Goal: Task Accomplishment & Management: Manage account settings

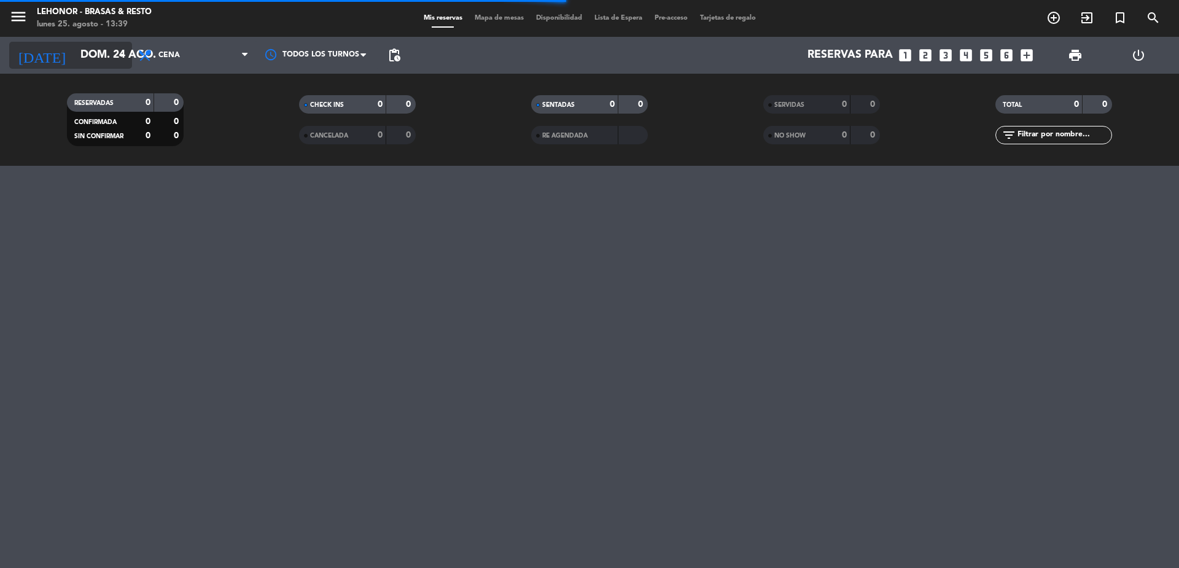
click at [121, 57] on icon "arrow_drop_down" at bounding box center [121, 55] width 15 height 15
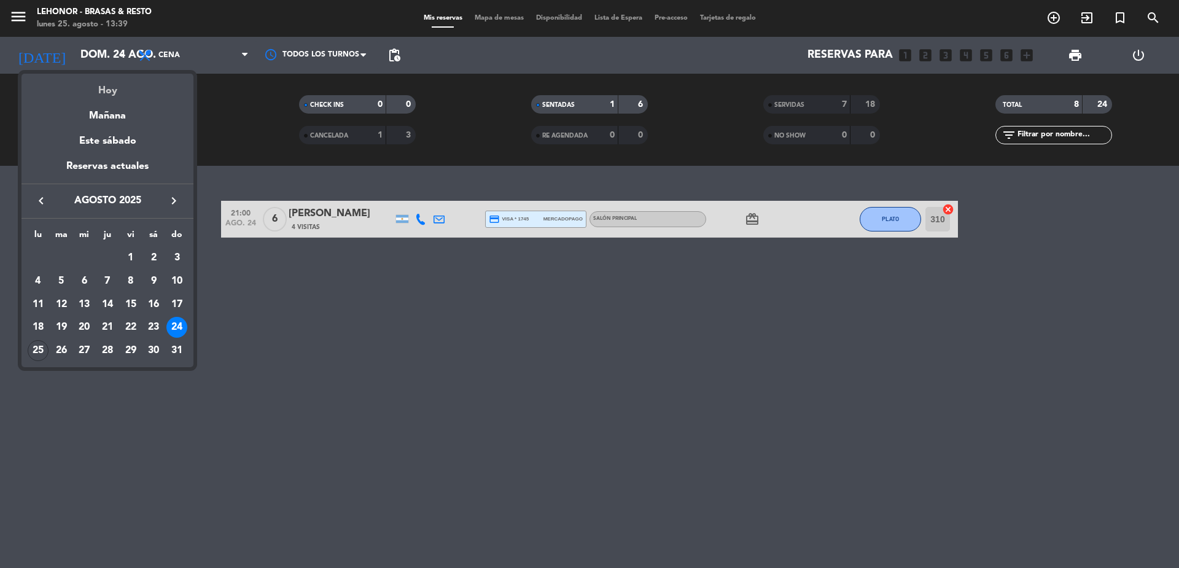
click at [104, 92] on div "Hoy" at bounding box center [107, 86] width 172 height 25
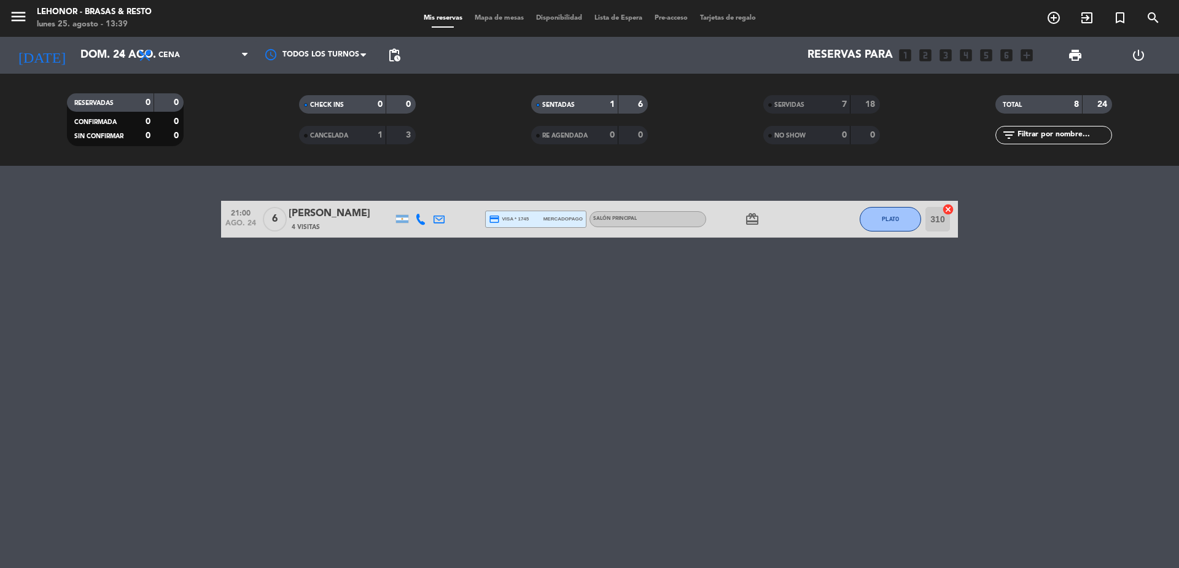
type input "lun. 25 ago."
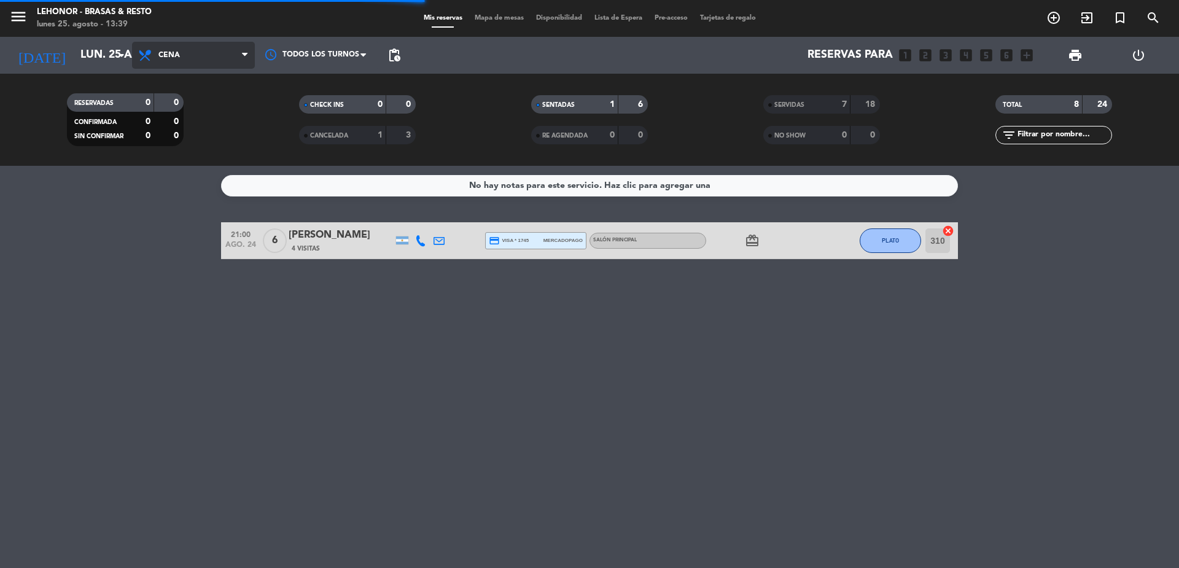
click at [237, 53] on span "Cena" at bounding box center [193, 55] width 123 height 27
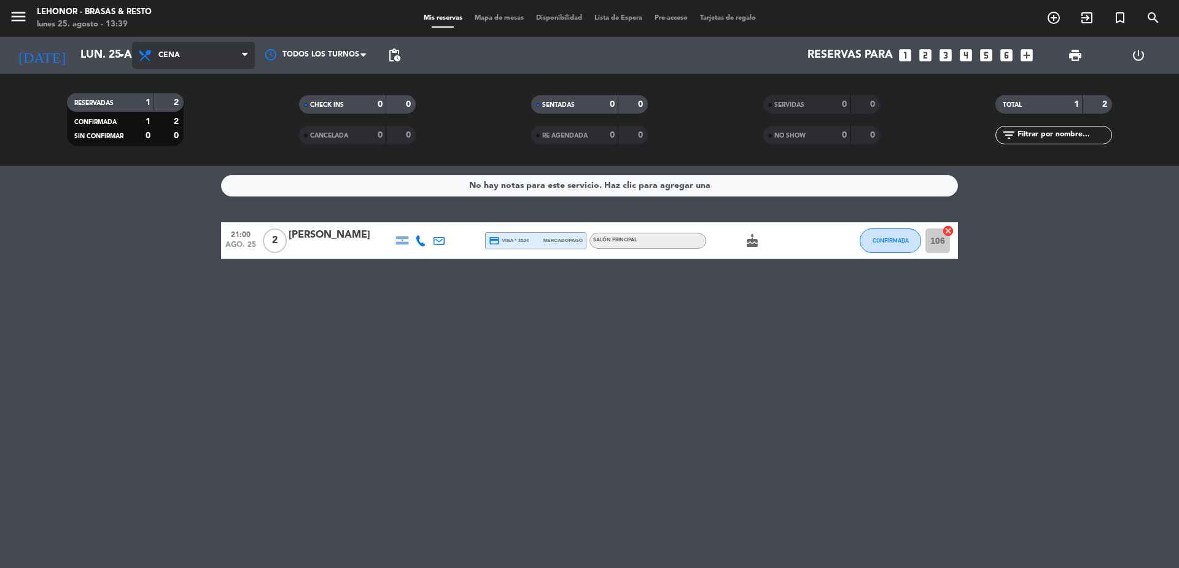
click at [226, 47] on span "Cena" at bounding box center [193, 55] width 123 height 27
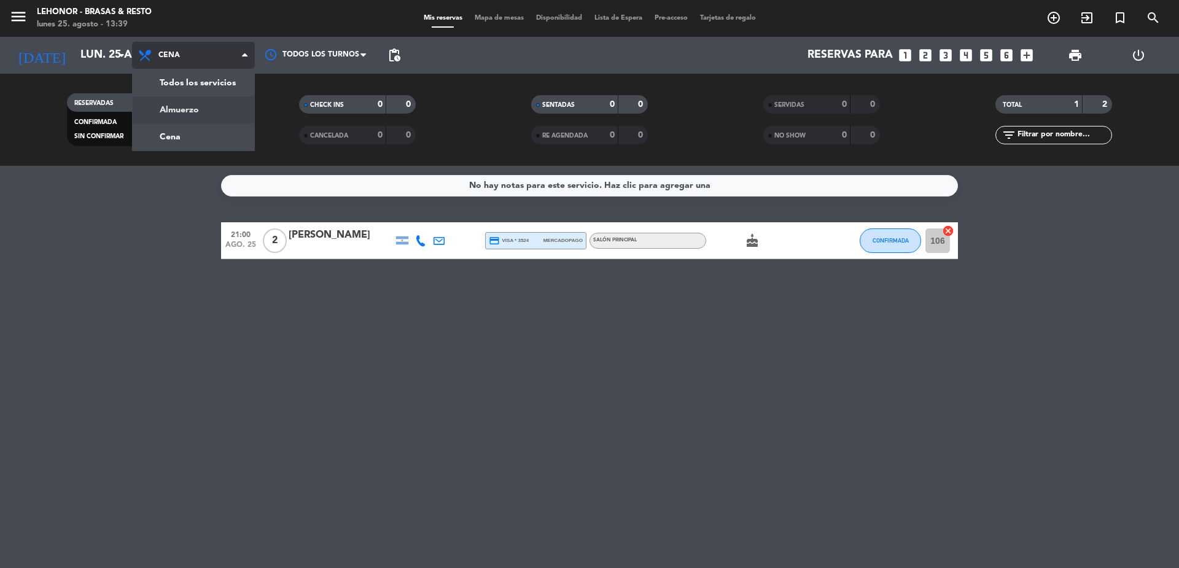
click at [211, 112] on div "menu [PERSON_NAME] - Brasas & Resto [DATE] 25. agosto - 13:39 Mis reservas Mapa…" at bounding box center [589, 83] width 1179 height 166
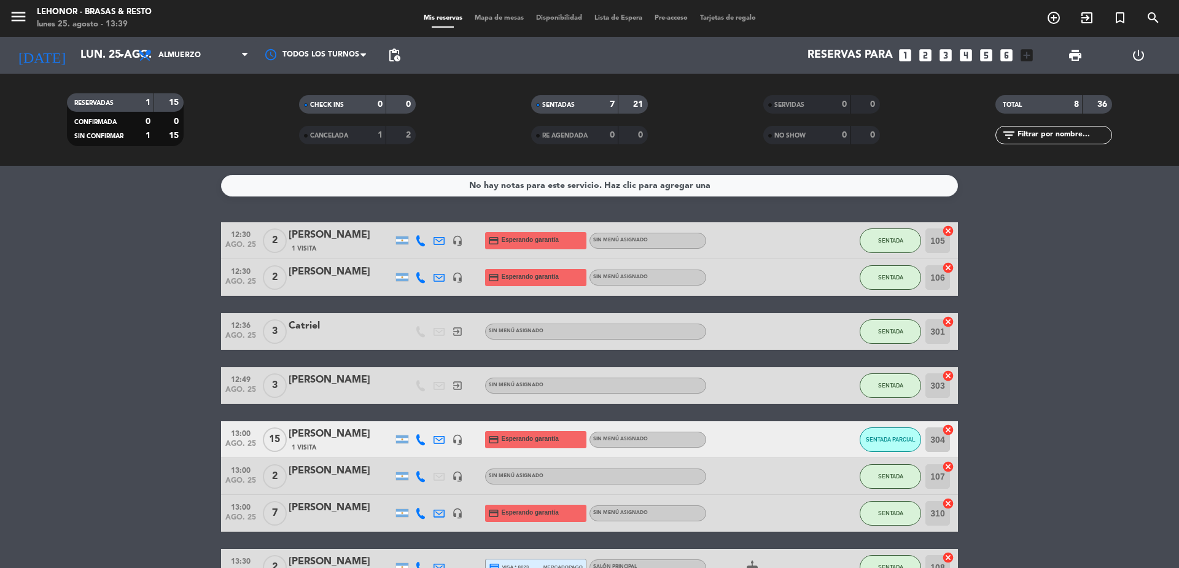
scroll to position [61, 0]
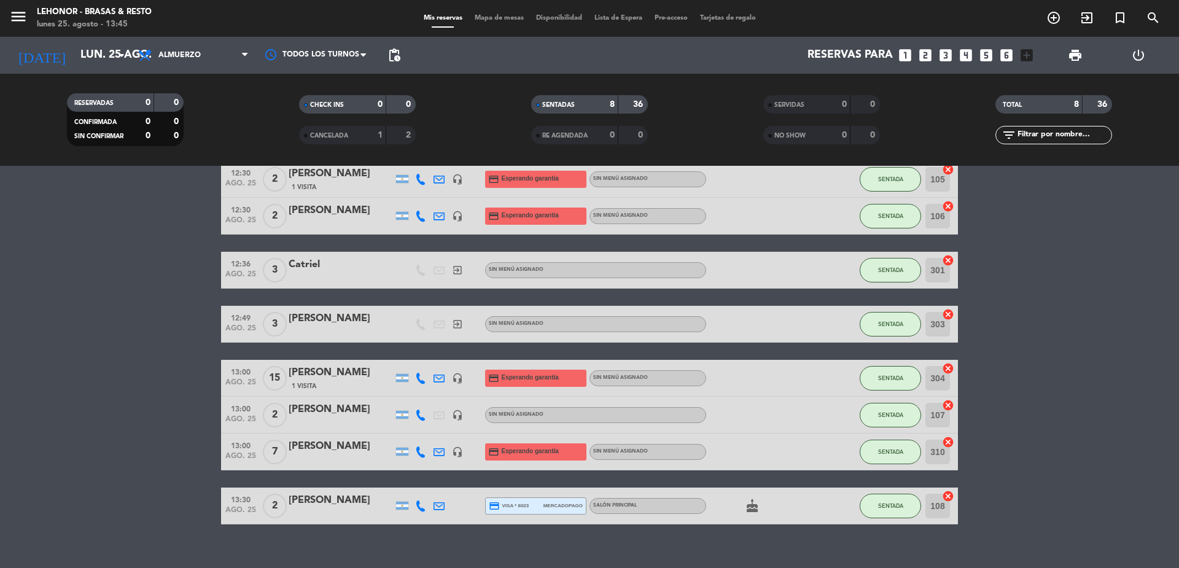
drag, startPoint x: 95, startPoint y: 101, endPoint x: 144, endPoint y: 114, distance: 50.9
click at [134, 106] on div "RESERVADAS 0 0" at bounding box center [125, 102] width 117 height 18
drag, startPoint x: 144, startPoint y: 114, endPoint x: 122, endPoint y: 226, distance: 114.5
click at [122, 226] on bookings-row "12:30 [DATE] 2 [PERSON_NAME] 1 Visita headset_mic credit_card Esperando garantí…" at bounding box center [589, 342] width 1179 height 363
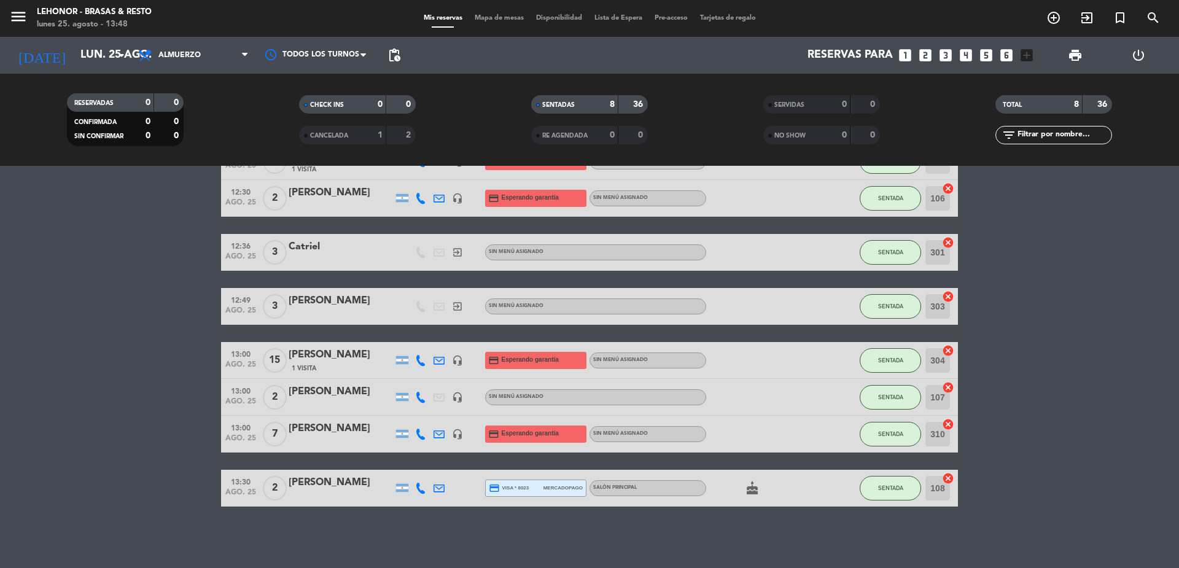
click at [690, 113] on filter-checkbox "SENTADAS 8 36" at bounding box center [589, 104] width 232 height 18
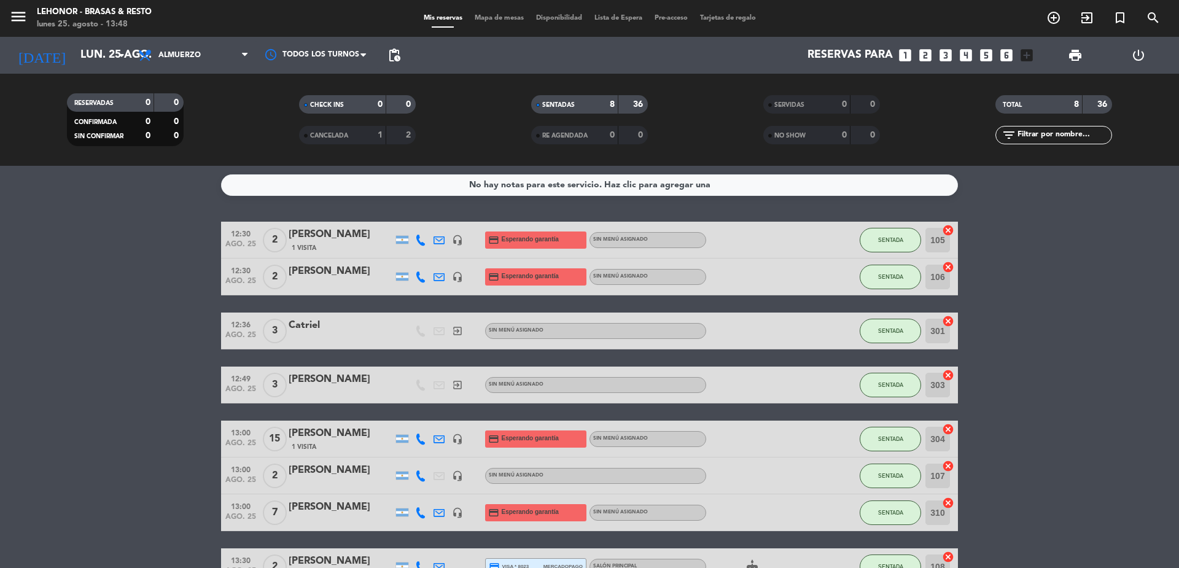
scroll to position [0, 0]
click at [99, 47] on input "lun. 25 ago." at bounding box center [145, 55] width 142 height 25
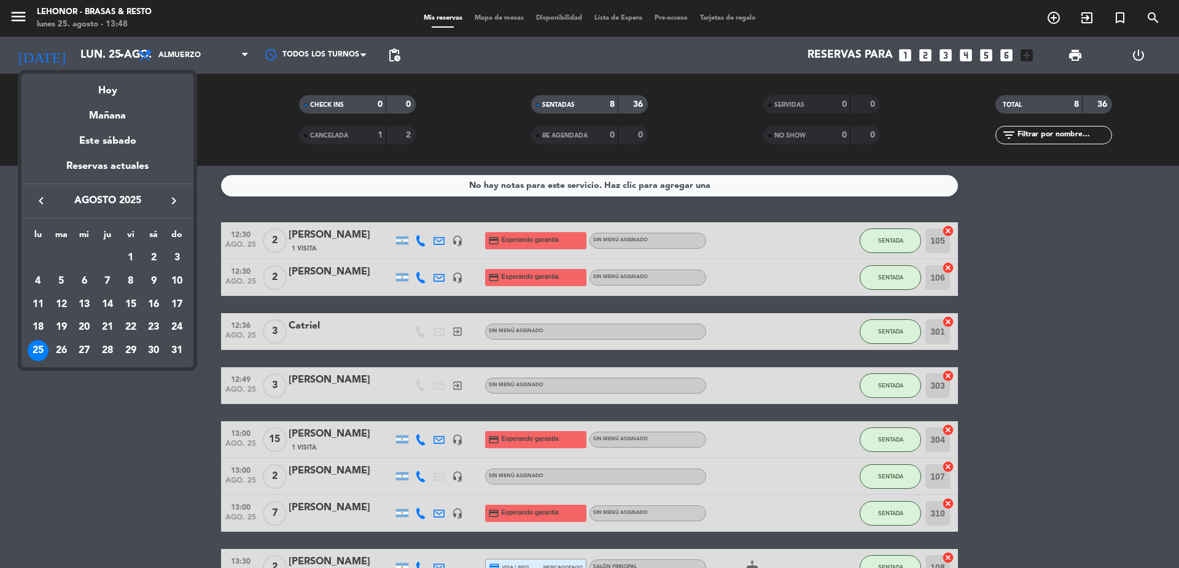
click at [217, 104] on div at bounding box center [589, 284] width 1179 height 568
